Goal: Communication & Community: Participate in discussion

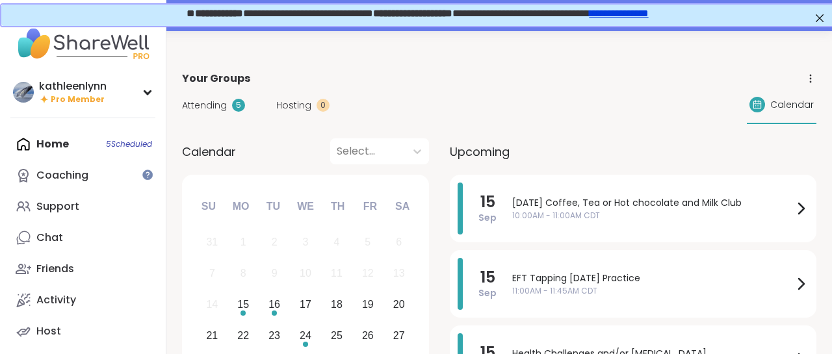
click at [115, 144] on div "Home 5 Scheduled Coaching Support Chat Friends Activity Host" at bounding box center [82, 238] width 145 height 218
click at [62, 145] on div "Home 5 Scheduled Coaching Support Chat Friends Activity Host" at bounding box center [82, 238] width 145 height 218
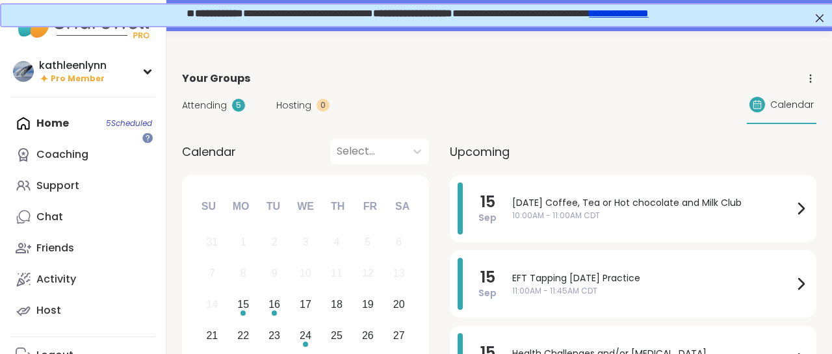
scroll to position [64, 0]
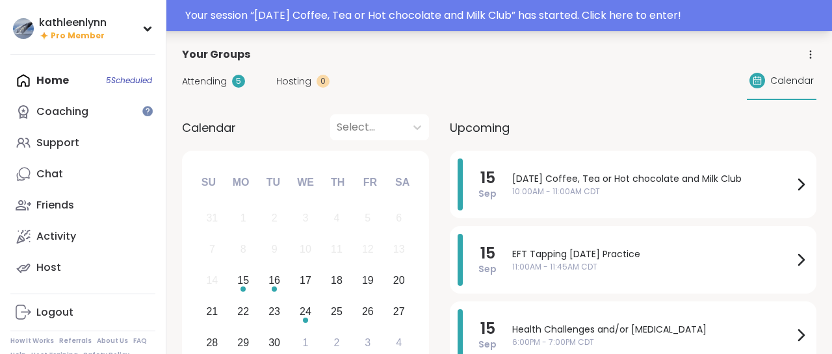
click at [499, 8] on div "Your session “ [DATE] Coffee, Tea or Hot chocolate and Milk Club ” has started.…" at bounding box center [504, 16] width 639 height 16
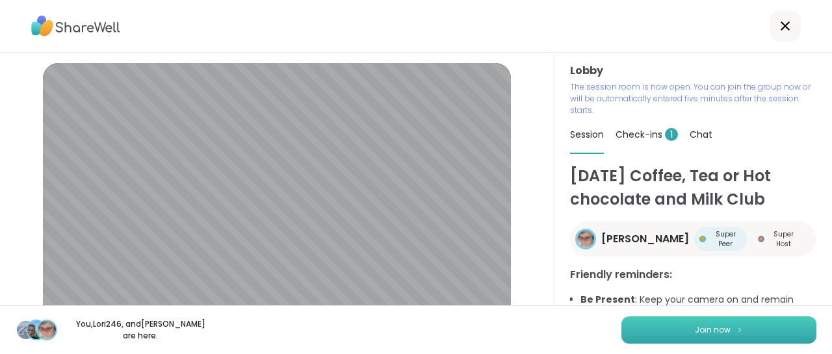
click at [721, 326] on span "Join now" at bounding box center [713, 330] width 36 height 12
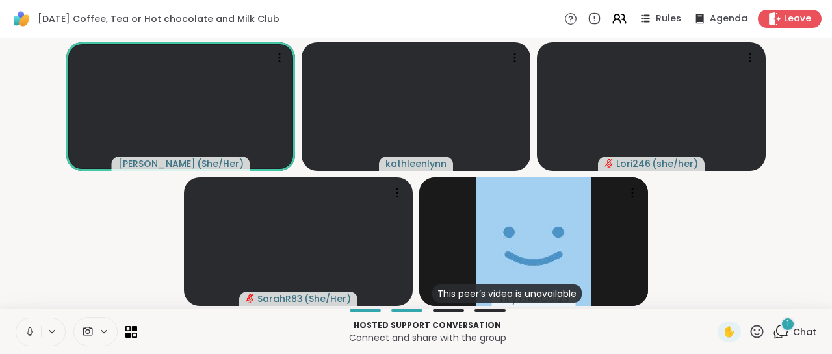
click at [782, 328] on icon at bounding box center [781, 332] width 16 height 16
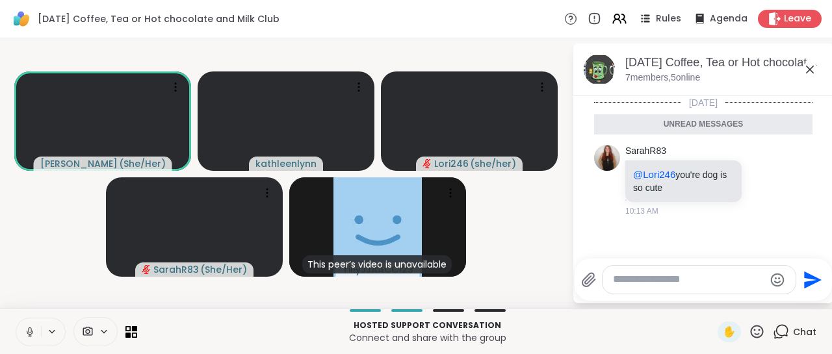
click at [29, 329] on icon at bounding box center [30, 332] width 12 height 12
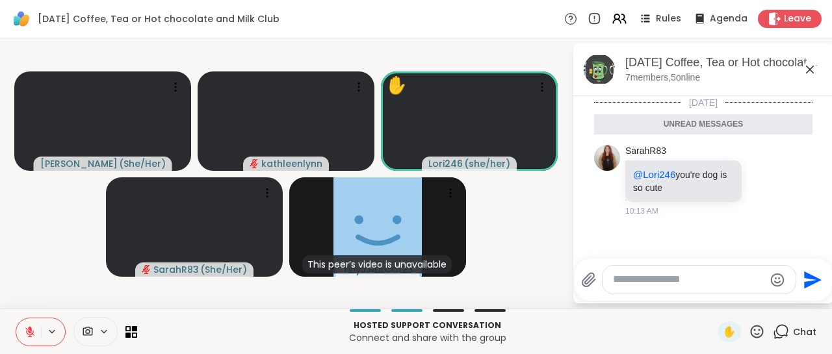
click at [31, 327] on icon at bounding box center [30, 332] width 12 height 12
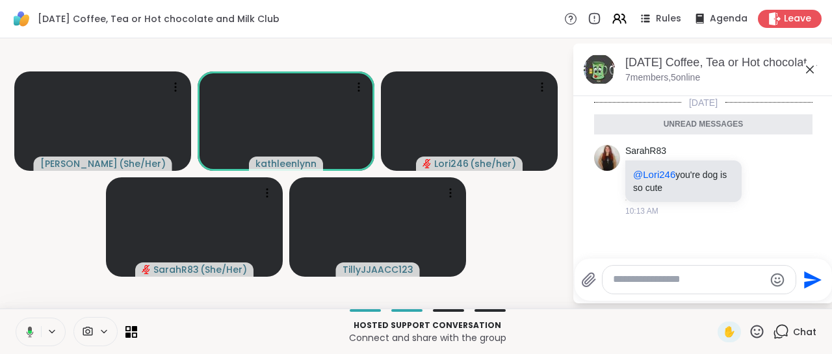
click at [31, 327] on icon at bounding box center [30, 331] width 7 height 11
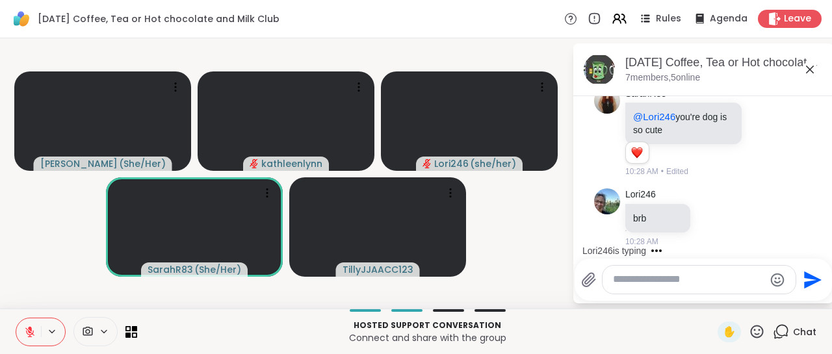
scroll to position [122, 0]
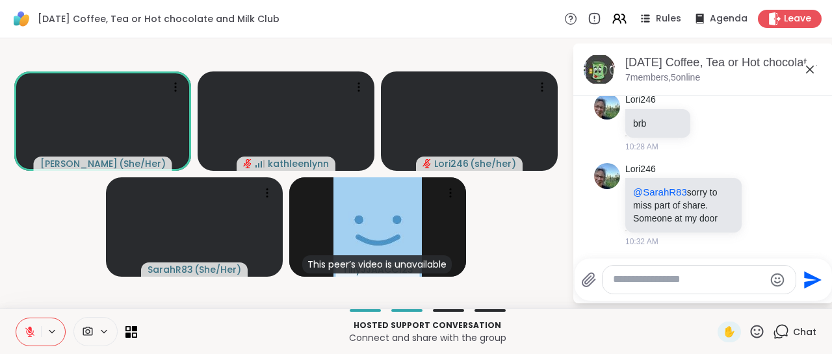
click at [27, 331] on icon at bounding box center [30, 332] width 12 height 12
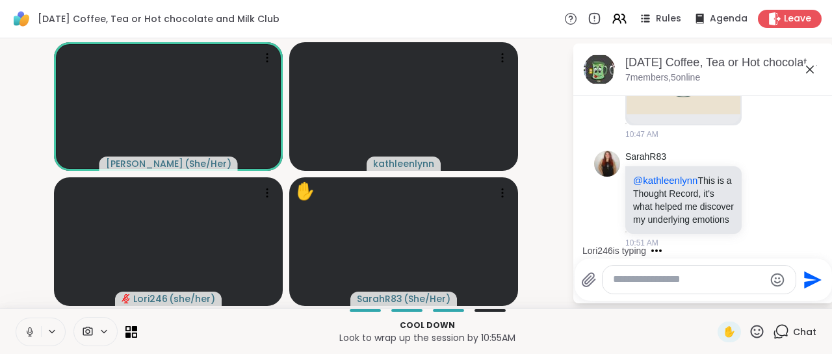
scroll to position [742, 0]
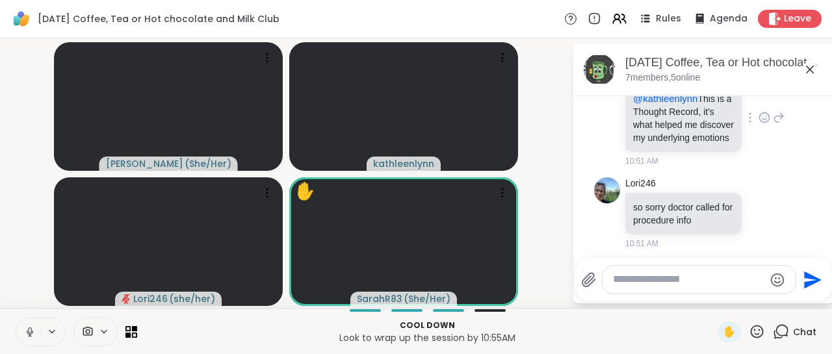
click at [805, 142] on div "SarahR83 @[PERSON_NAME] This is a Thought Record, it's what helped me discover …" at bounding box center [703, 118] width 218 height 109
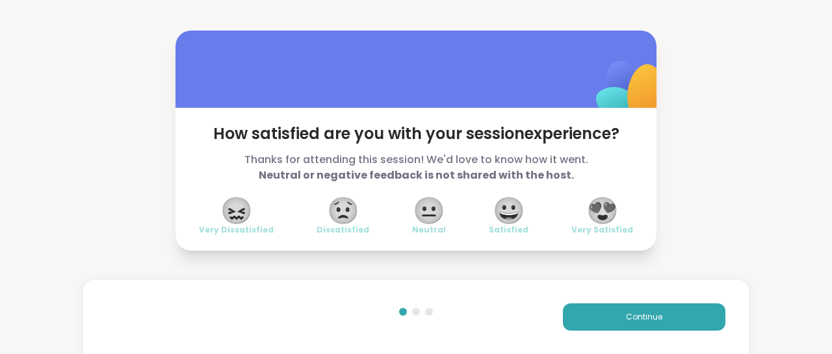
click at [604, 199] on span "😍" at bounding box center [602, 210] width 32 height 23
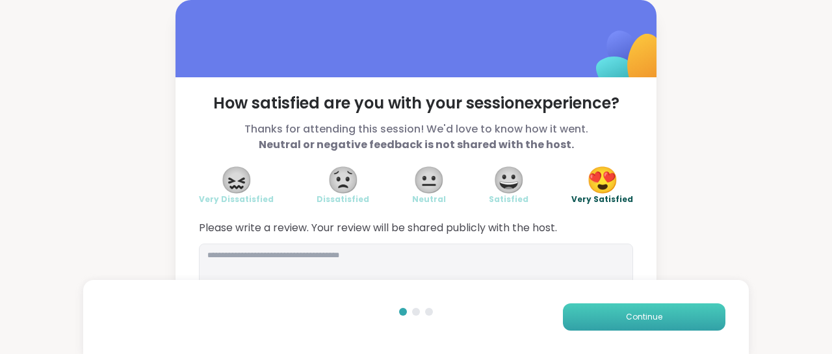
click at [608, 314] on button "Continue" at bounding box center [644, 316] width 162 height 27
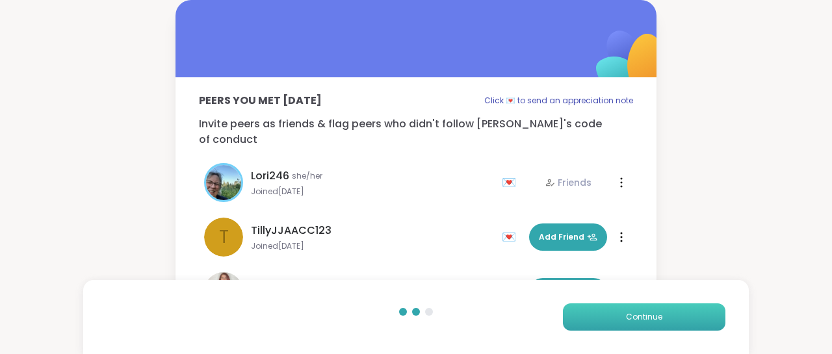
click at [608, 314] on button "Continue" at bounding box center [644, 316] width 162 height 27
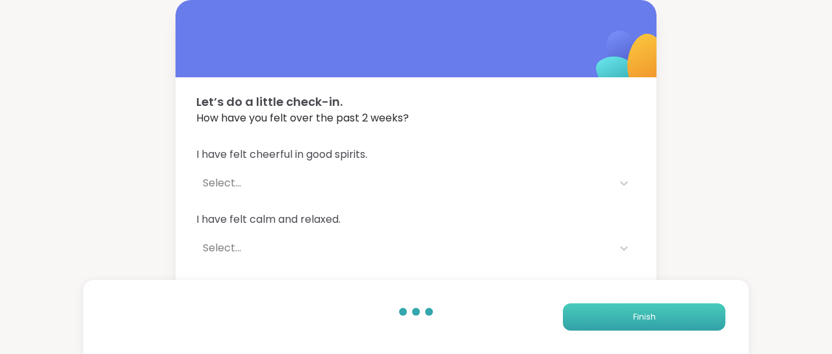
click at [608, 314] on button "Finish" at bounding box center [644, 316] width 162 height 27
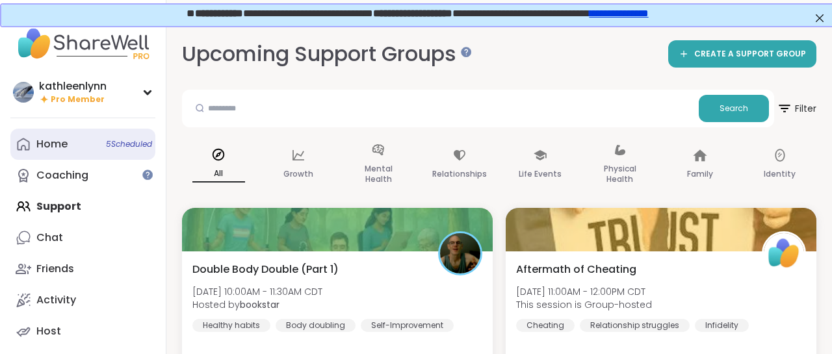
click at [77, 145] on link "Home 5 Scheduled" at bounding box center [82, 144] width 145 height 31
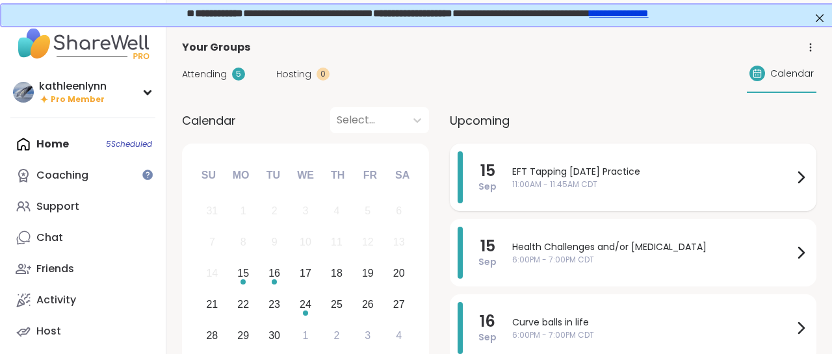
click at [556, 170] on span "EFT Tapping [DATE] Practice" at bounding box center [652, 172] width 281 height 14
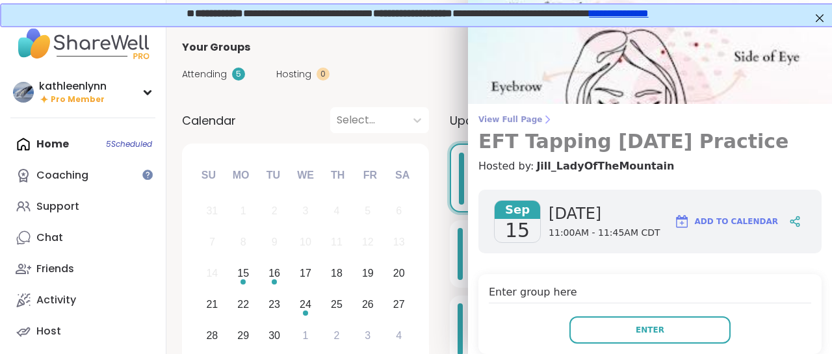
click at [511, 119] on span "View Full Page" at bounding box center [649, 119] width 343 height 10
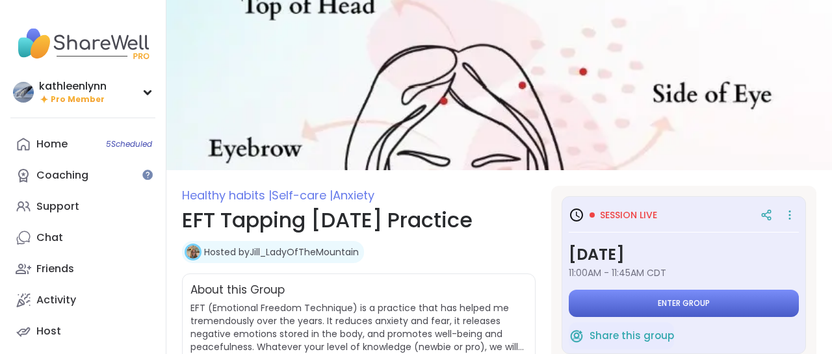
click at [675, 305] on span "Enter group" at bounding box center [684, 303] width 52 height 10
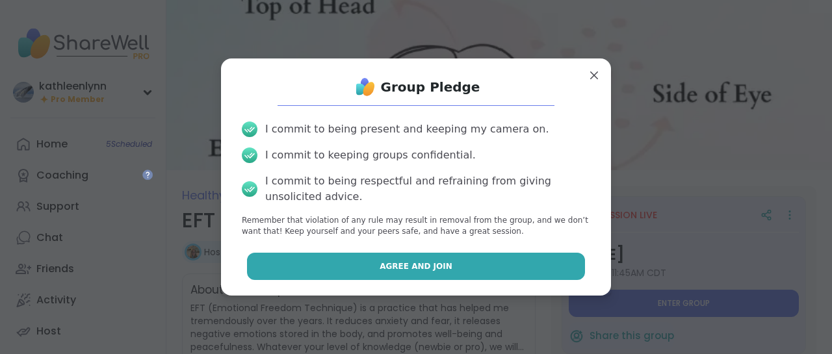
click at [561, 274] on button "Agree and Join" at bounding box center [416, 266] width 339 height 27
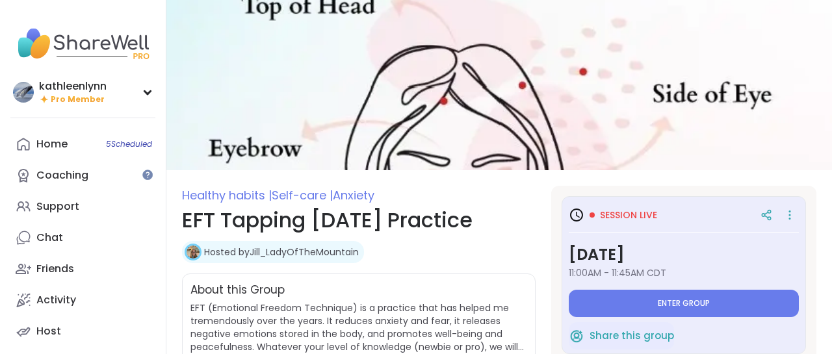
type textarea "*"
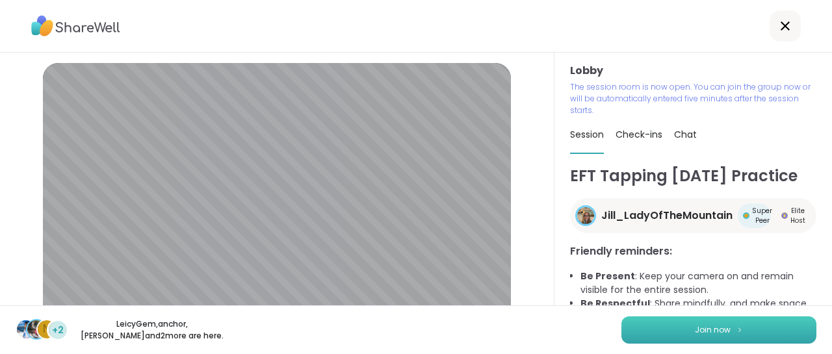
click at [716, 331] on span "Join now" at bounding box center [713, 330] width 36 height 12
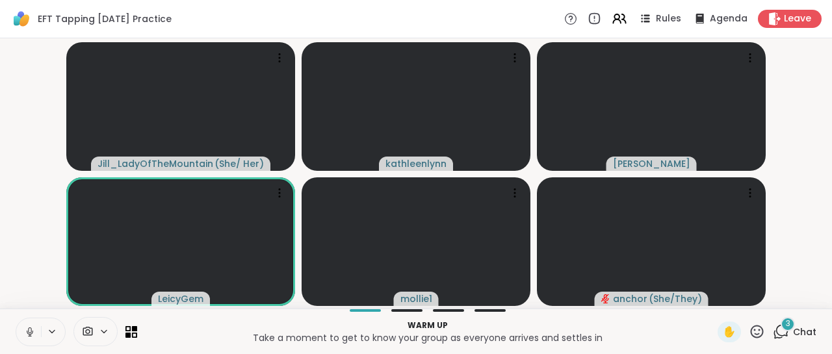
click at [31, 328] on icon at bounding box center [29, 331] width 3 height 6
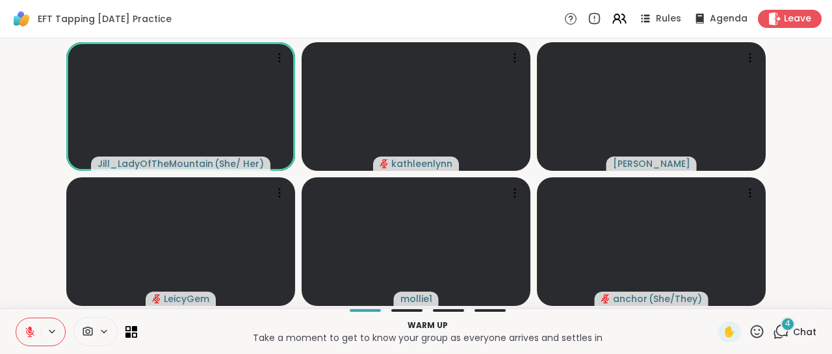
click at [785, 328] on div "4" at bounding box center [788, 324] width 14 height 14
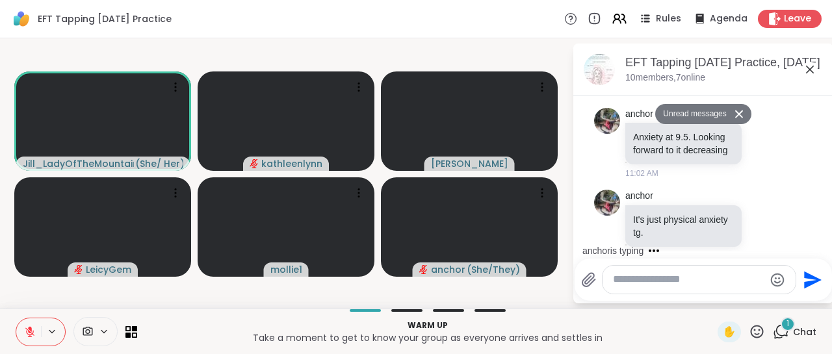
scroll to position [747, 0]
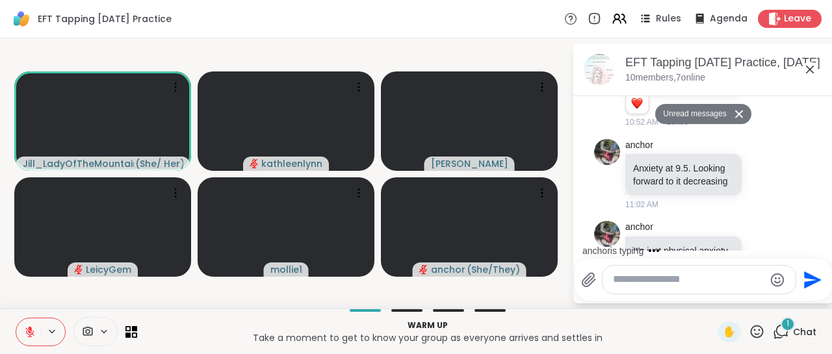
click at [643, 283] on textarea "Type your message" at bounding box center [688, 280] width 151 height 14
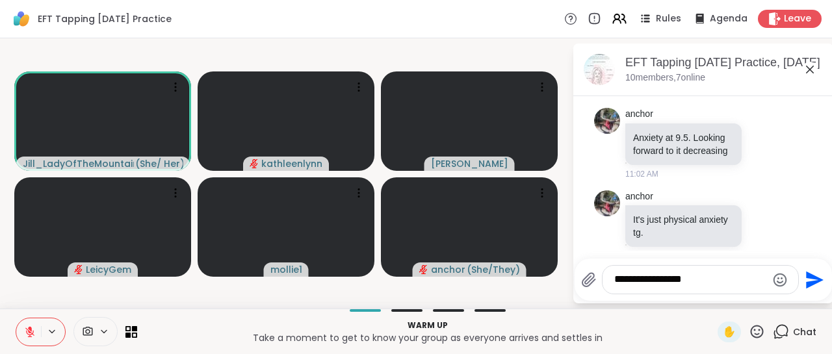
type textarea "**********"
click at [816, 281] on icon "Send" at bounding box center [815, 280] width 18 height 18
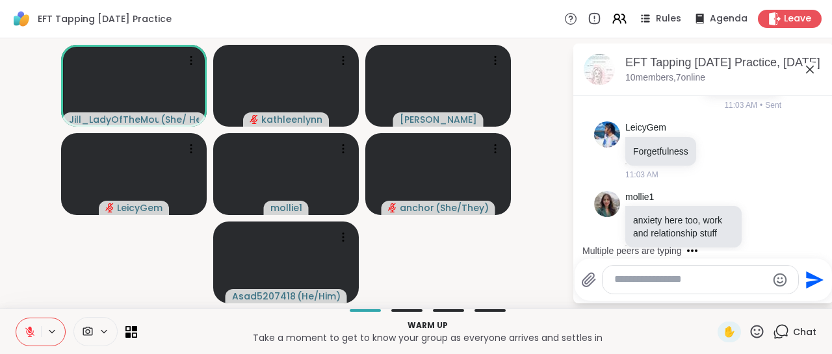
scroll to position [1036, 0]
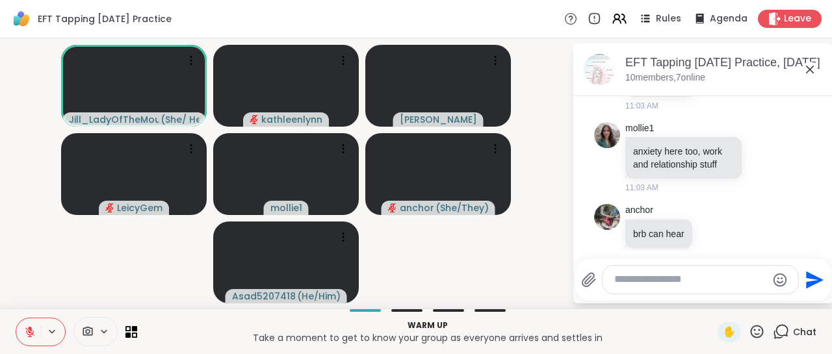
click at [29, 330] on icon at bounding box center [29, 332] width 9 height 9
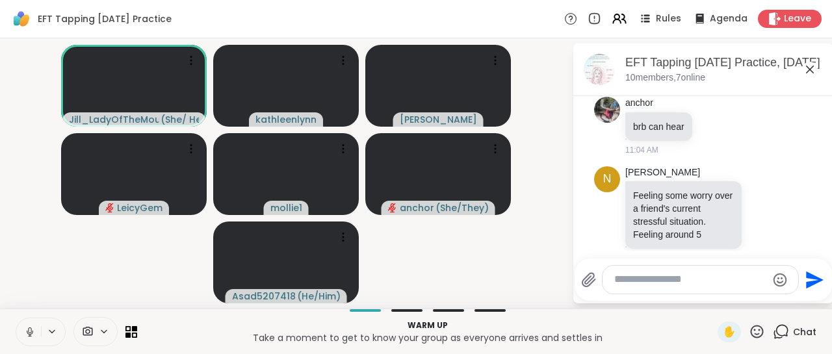
click at [28, 330] on icon at bounding box center [29, 331] width 3 height 6
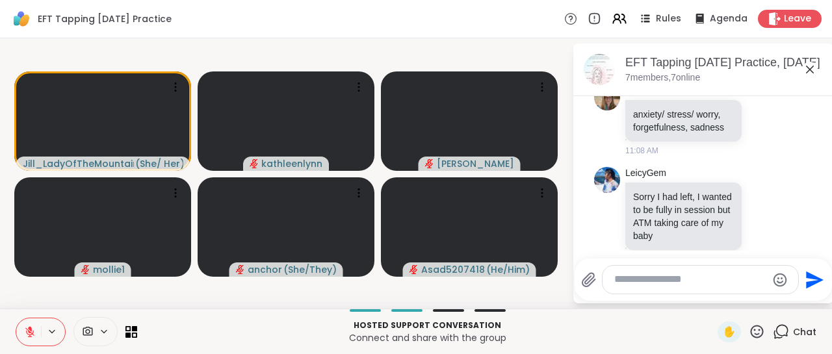
scroll to position [1415, 0]
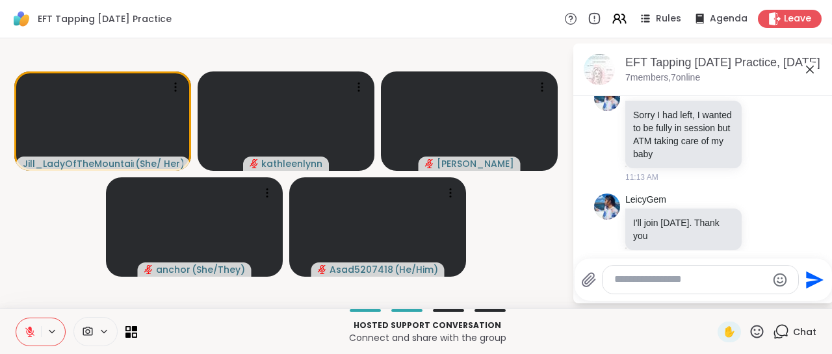
click at [624, 281] on textarea "Type your message" at bounding box center [690, 280] width 152 height 14
type textarea "********"
click at [814, 279] on icon "Send" at bounding box center [815, 280] width 18 height 18
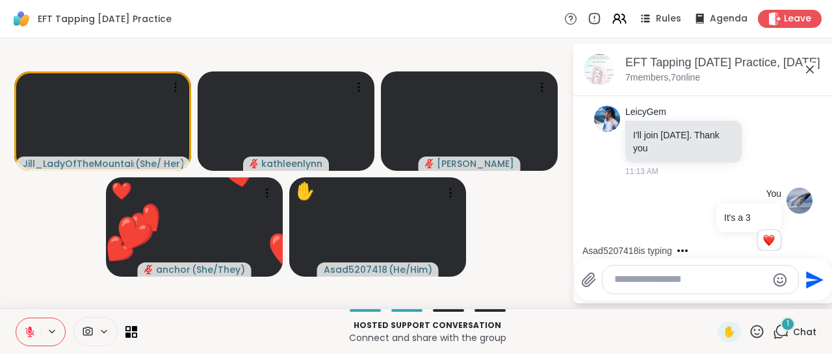
scroll to position [1571, 0]
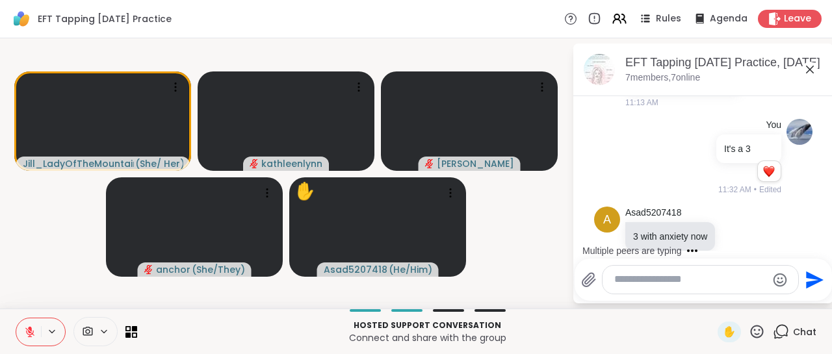
click at [27, 331] on icon at bounding box center [29, 332] width 9 height 9
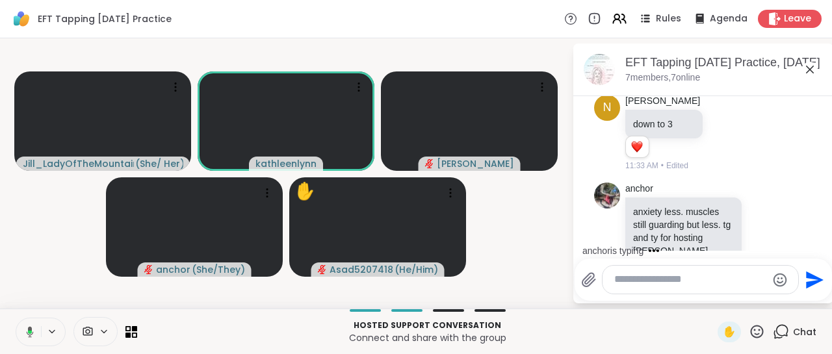
scroll to position [1790, 0]
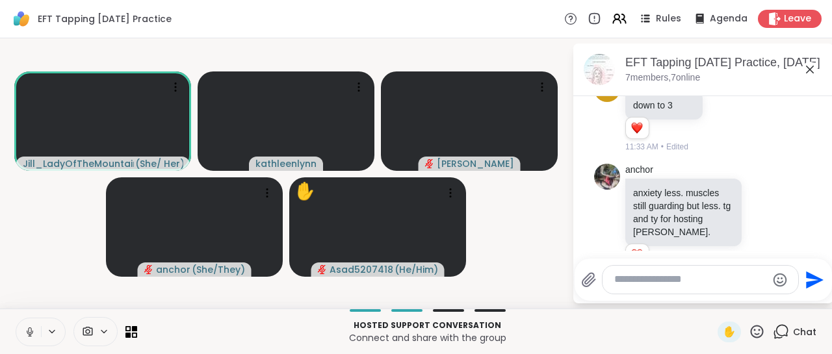
click at [31, 329] on icon at bounding box center [29, 331] width 3 height 6
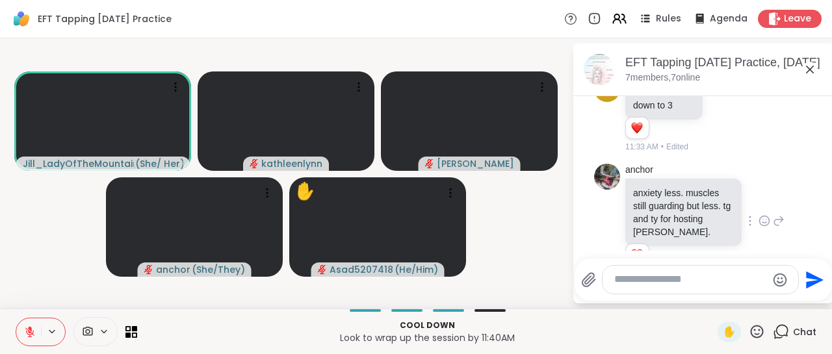
click at [764, 214] on icon at bounding box center [764, 220] width 12 height 13
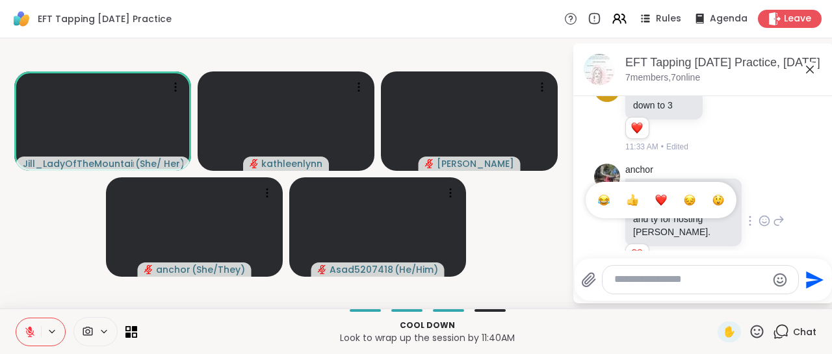
click at [664, 194] on div "Select Reaction: Heart" at bounding box center [661, 200] width 12 height 12
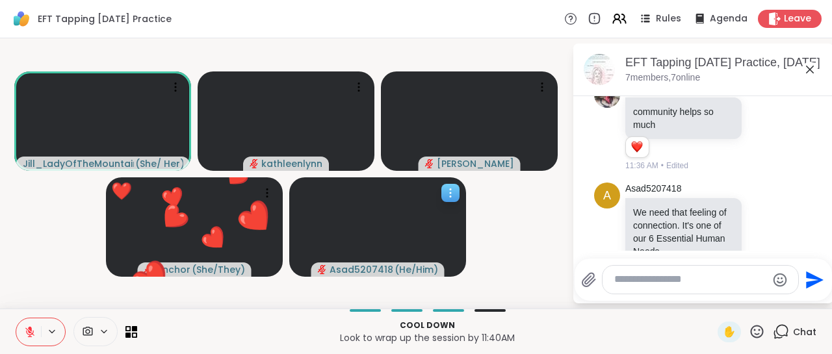
scroll to position [2017, 0]
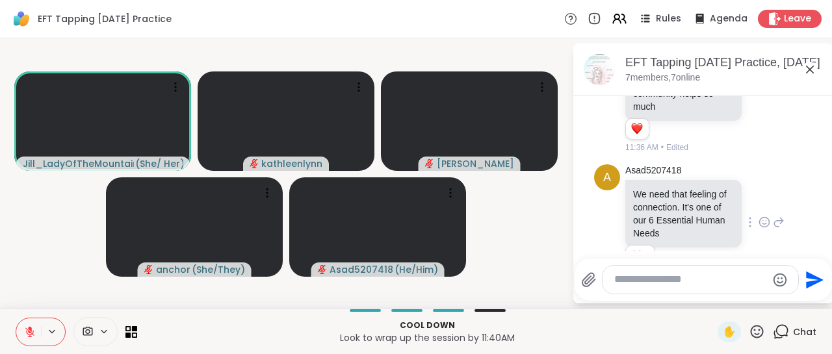
click at [766, 216] on icon at bounding box center [764, 222] width 12 height 13
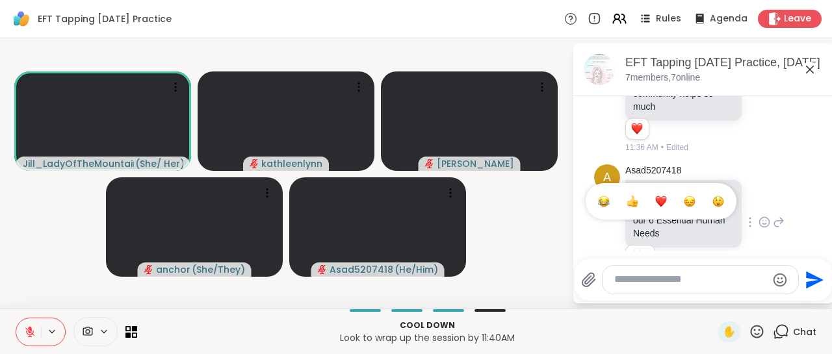
click at [660, 196] on div "Select Reaction: Heart" at bounding box center [661, 202] width 12 height 12
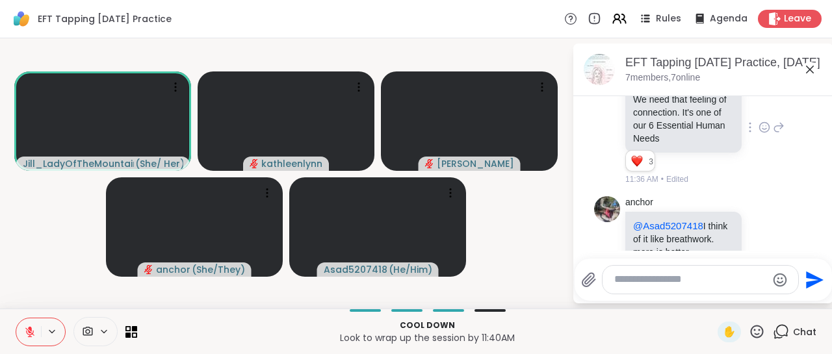
scroll to position [2131, 0]
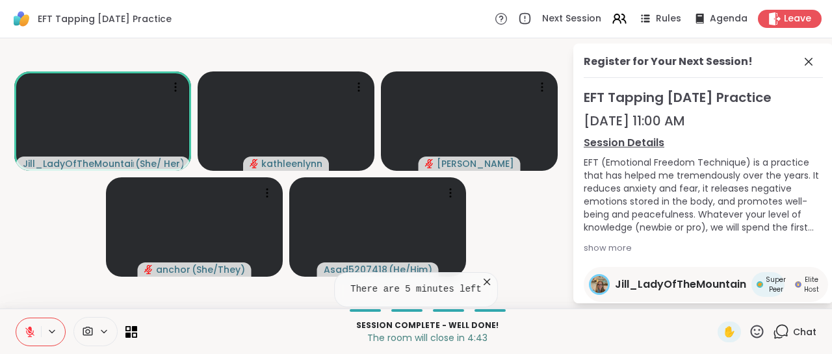
click at [29, 327] on icon at bounding box center [30, 328] width 4 height 5
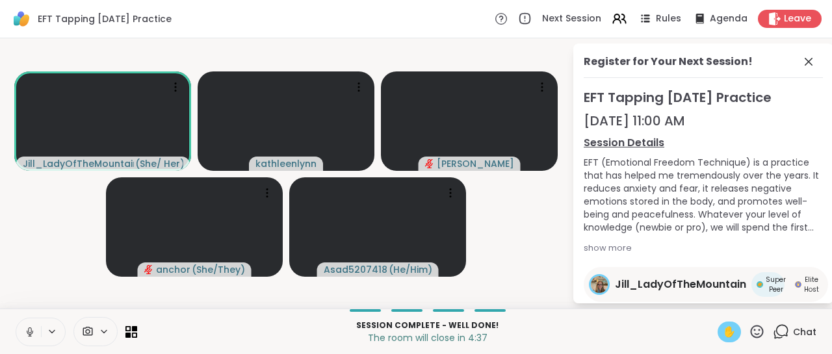
click at [732, 328] on span "✋" at bounding box center [729, 332] width 13 height 16
click at [725, 332] on span "✋" at bounding box center [729, 332] width 13 height 16
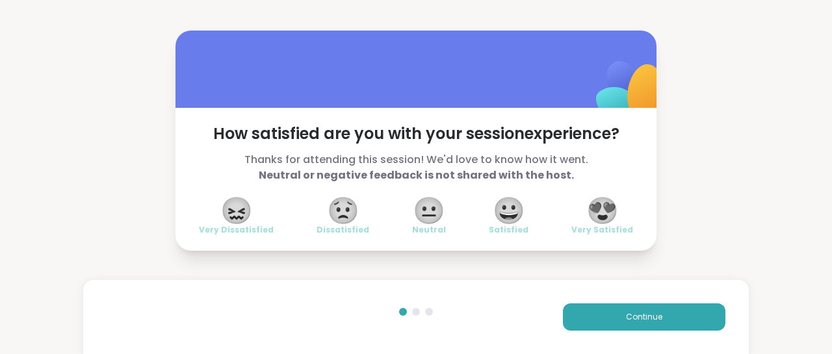
click at [606, 209] on span "😍" at bounding box center [602, 210] width 32 height 23
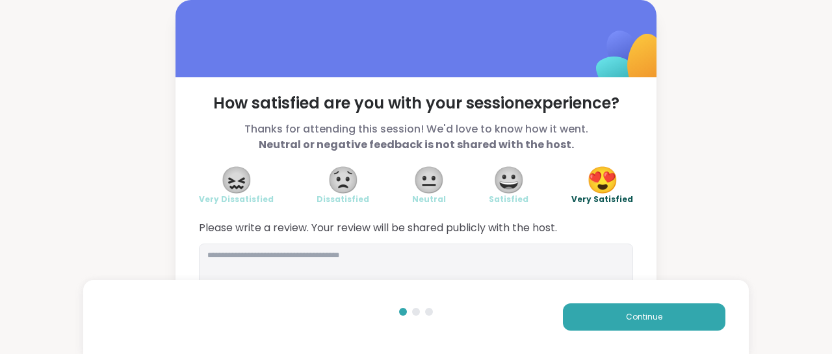
click at [606, 209] on div "How satisfied are you with your session experience? Thanks for attending this s…" at bounding box center [415, 199] width 481 height 244
click at [262, 253] on textarea at bounding box center [416, 275] width 434 height 62
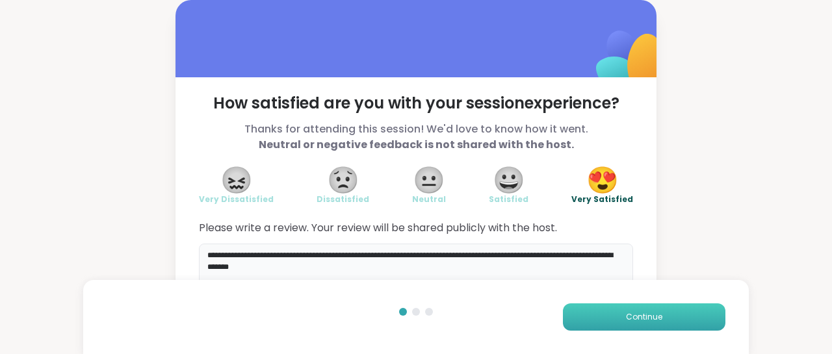
type textarea "**********"
click at [610, 309] on button "Continue" at bounding box center [644, 316] width 162 height 27
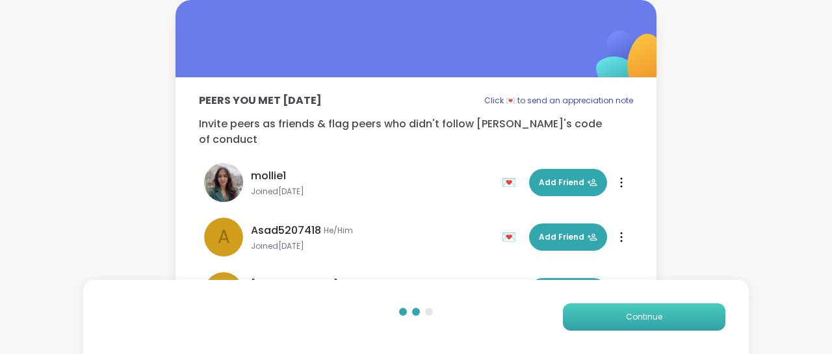
click at [610, 309] on button "Continue" at bounding box center [644, 316] width 162 height 27
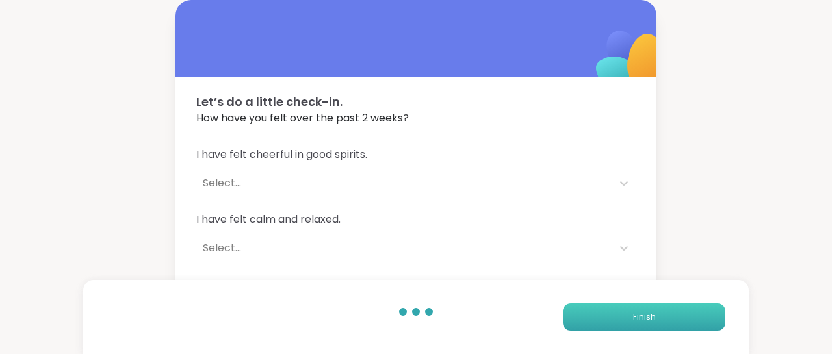
click at [610, 309] on button "Finish" at bounding box center [644, 316] width 162 height 27
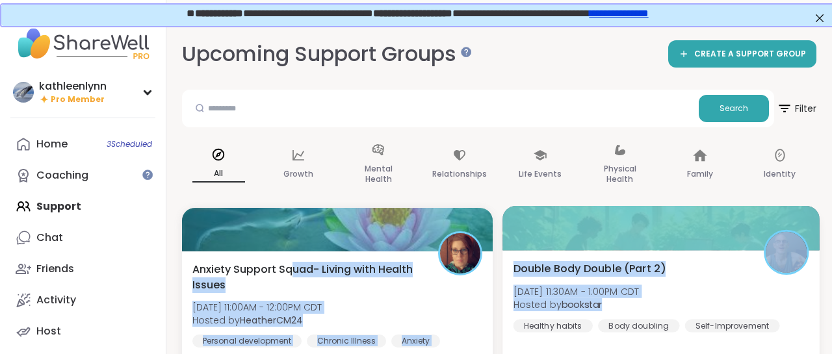
drag, startPoint x: 610, startPoint y: 309, endPoint x: 283, endPoint y: 268, distance: 328.8
click at [513, 298] on span "Hosted by bookstar" at bounding box center [576, 304] width 126 height 13
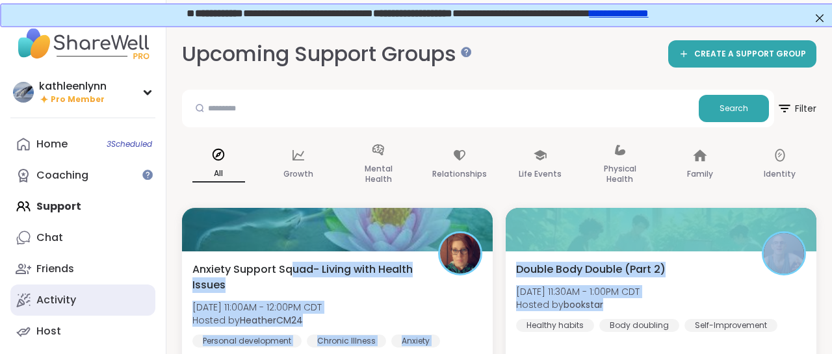
click at [62, 298] on div "Activity" at bounding box center [56, 300] width 40 height 14
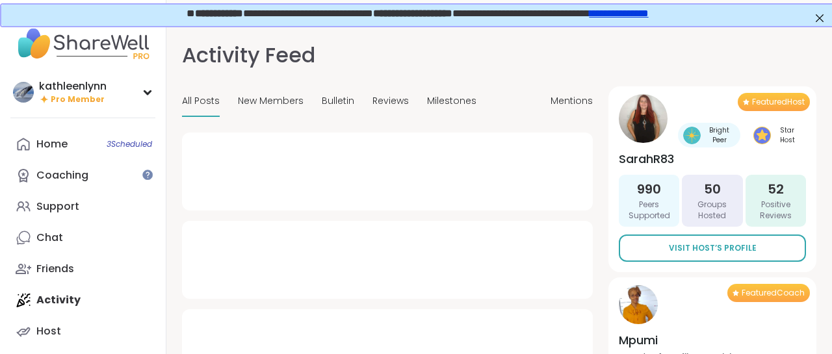
type textarea "*"
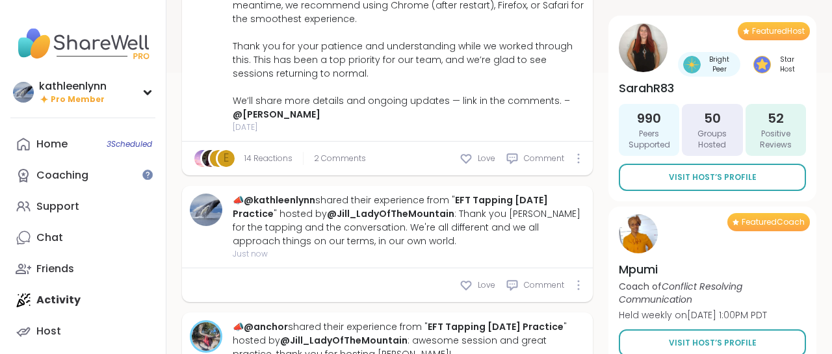
scroll to position [338, 0]
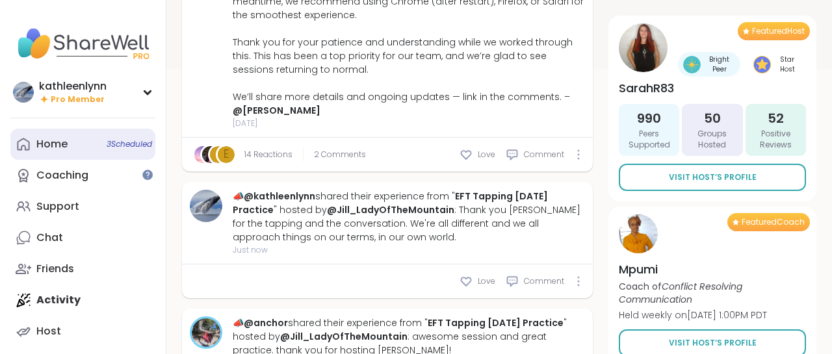
click at [70, 140] on link "Home 3 Scheduled" at bounding box center [82, 144] width 145 height 31
